Goal: Task Accomplishment & Management: Manage account settings

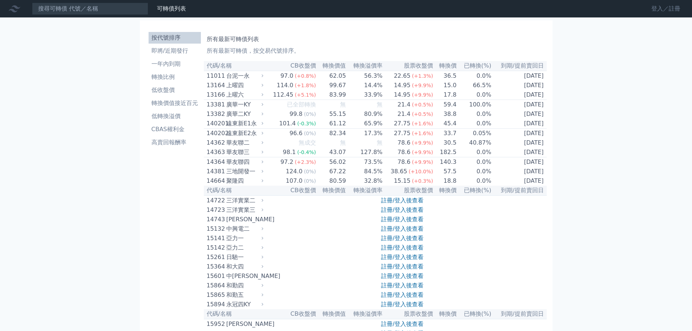
click at [662, 9] on link "登入／註冊" at bounding box center [666, 9] width 41 height 12
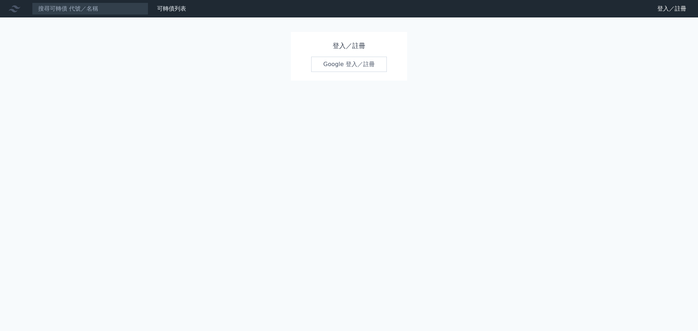
click at [357, 67] on link "Google 登入／註冊" at bounding box center [349, 64] width 76 height 15
